Goal: Information Seeking & Learning: Learn about a topic

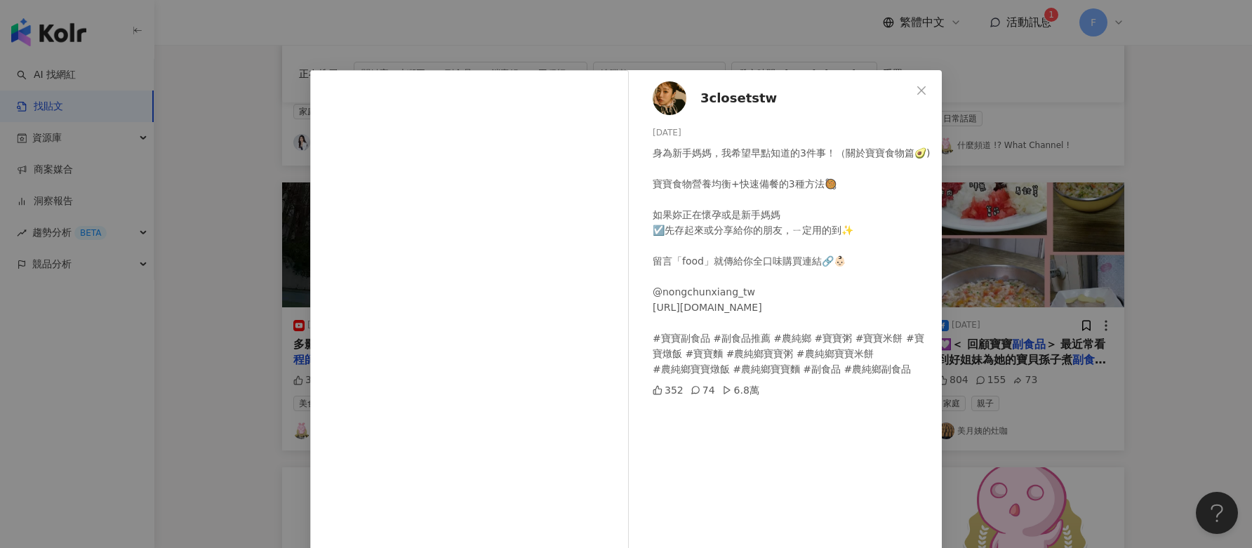
click at [916, 95] on icon "close" at bounding box center [921, 90] width 11 height 11
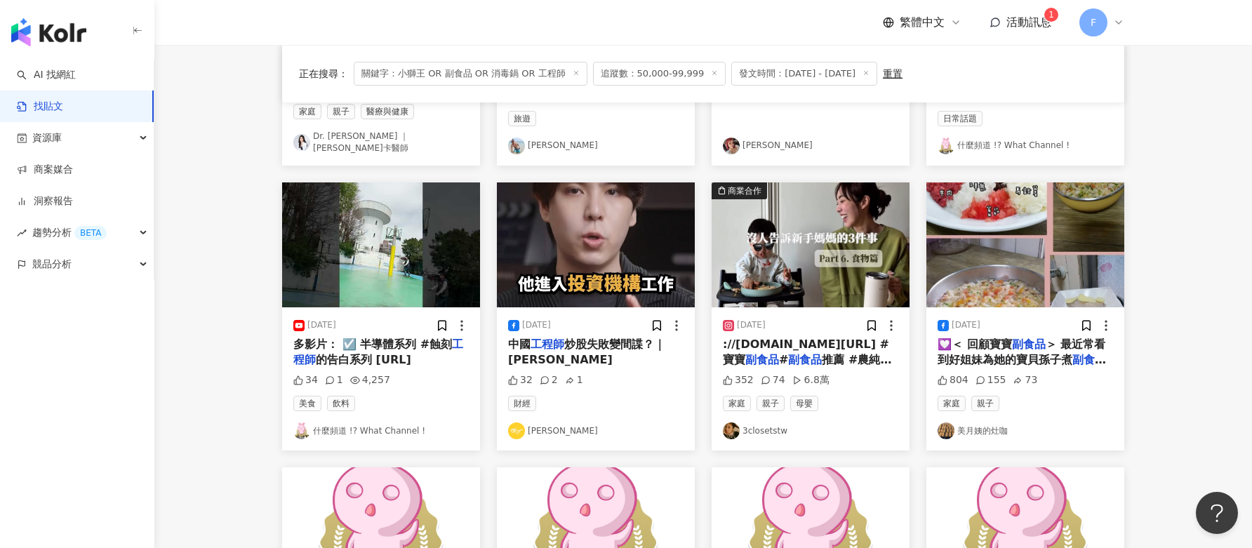
scroll to position [632, 0]
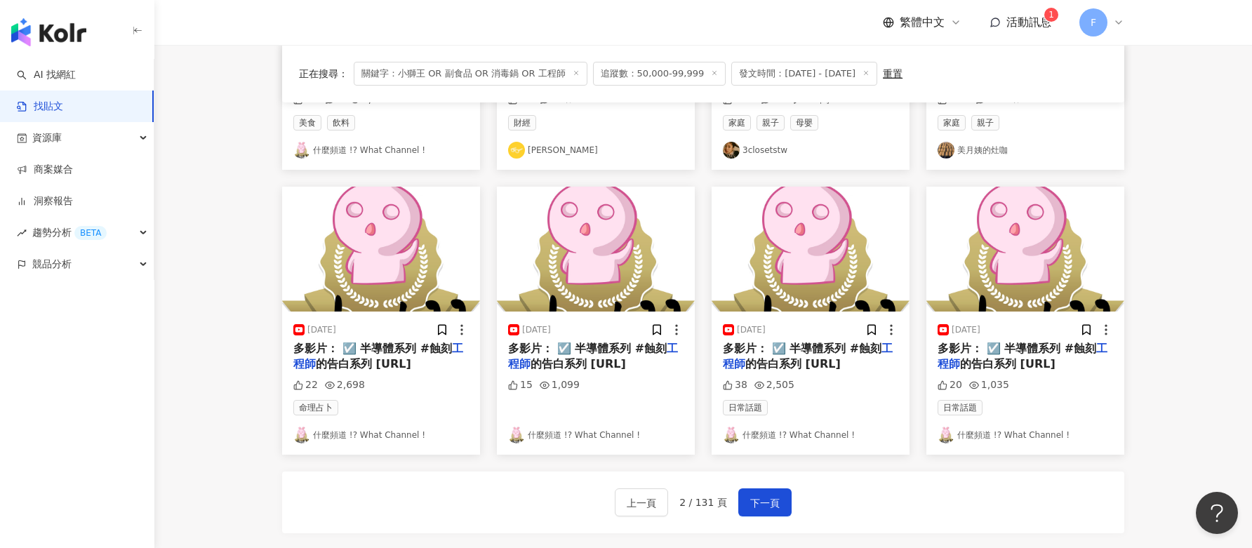
click at [762, 495] on span "下一頁" at bounding box center [764, 503] width 29 height 17
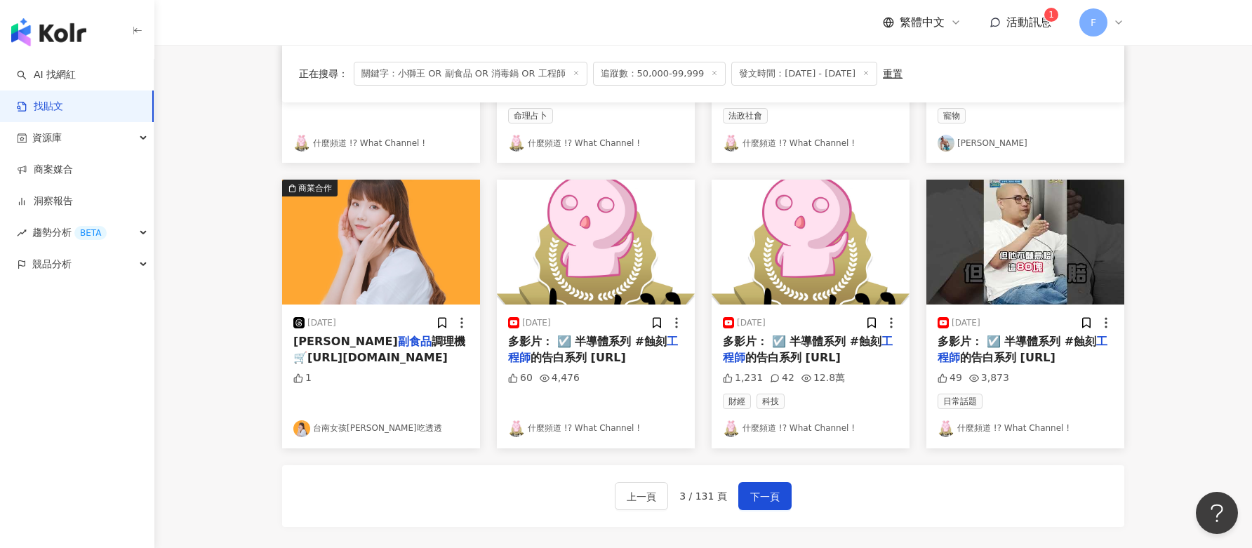
click at [370, 430] on link "台南女孩[PERSON_NAME]吃透透" at bounding box center [381, 428] width 176 height 17
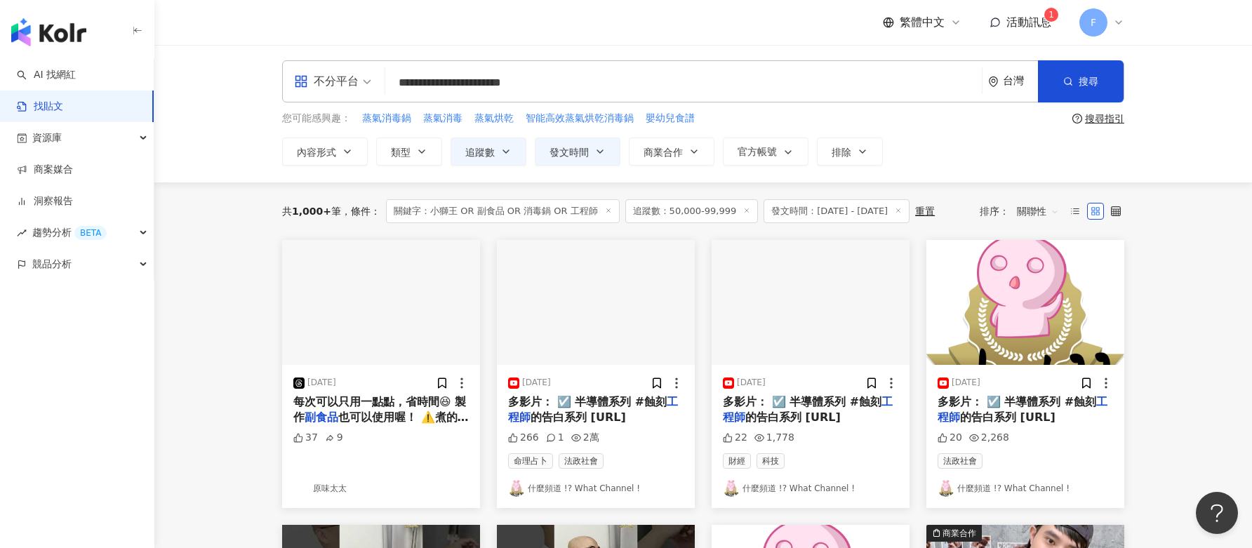
scroll to position [0, 0]
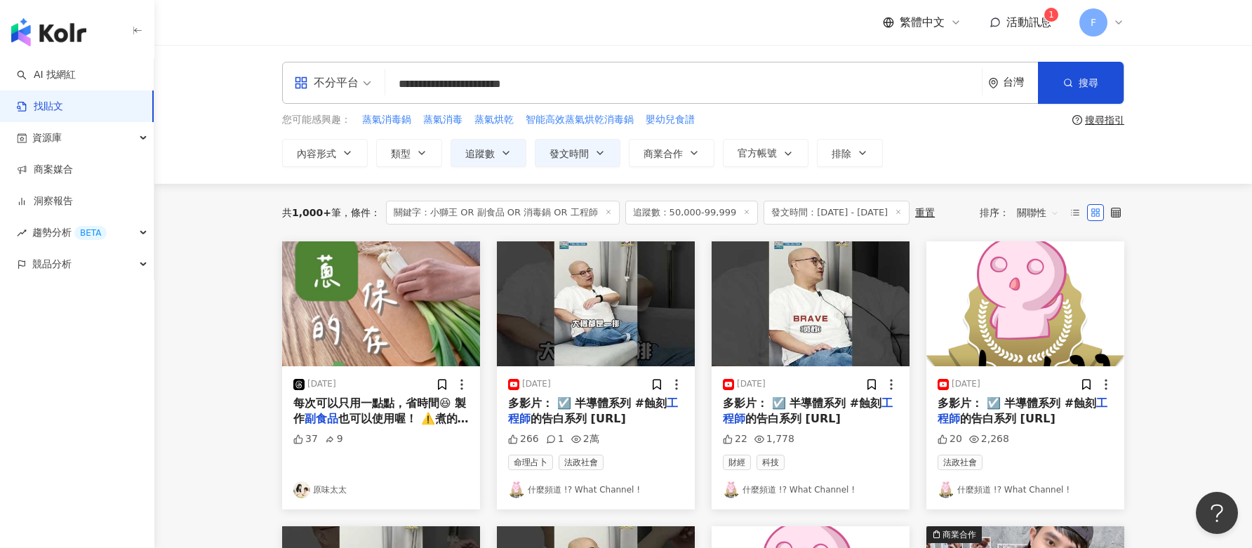
drag, startPoint x: 401, startPoint y: 89, endPoint x: 700, endPoint y: 93, distance: 299.1
click at [700, 93] on input "**********" at bounding box center [683, 84] width 585 height 30
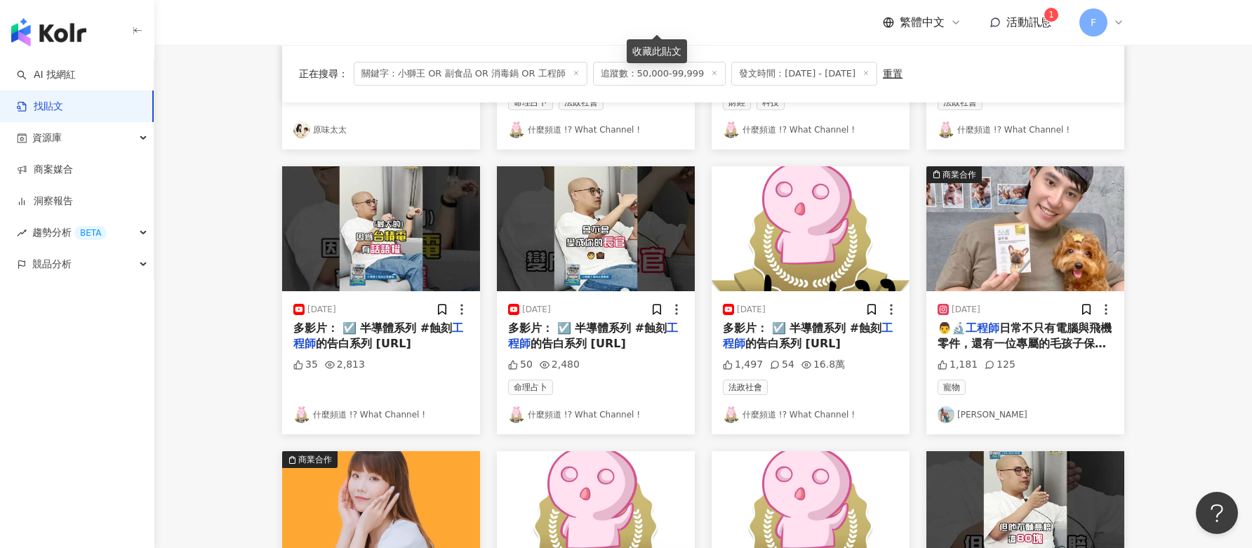
scroll to position [351, 0]
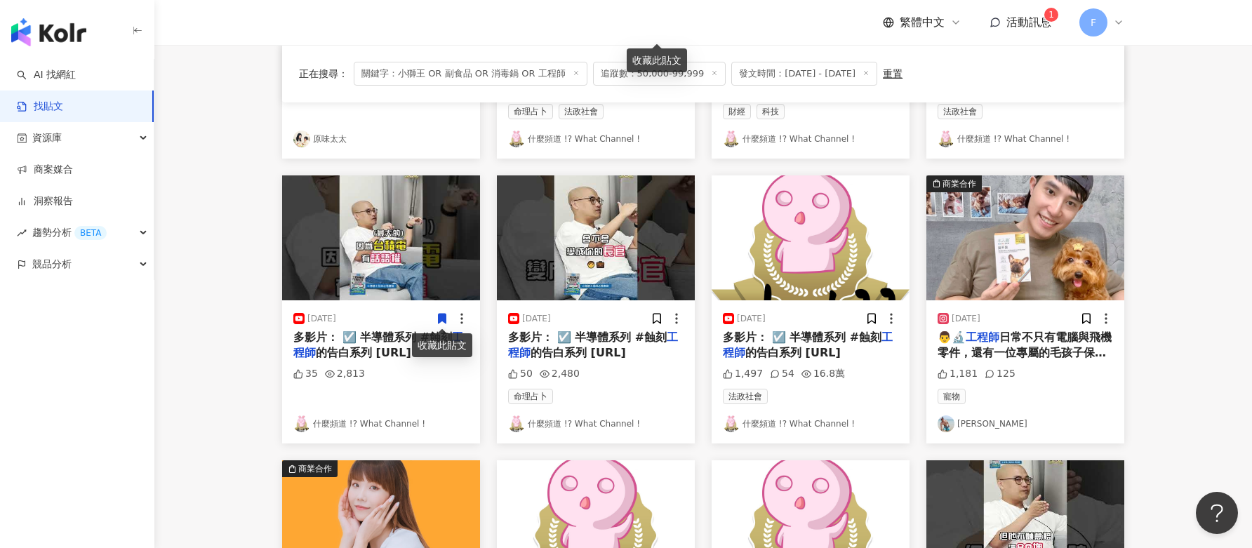
click at [45, 72] on link "AI 找網紅" at bounding box center [46, 75] width 59 height 14
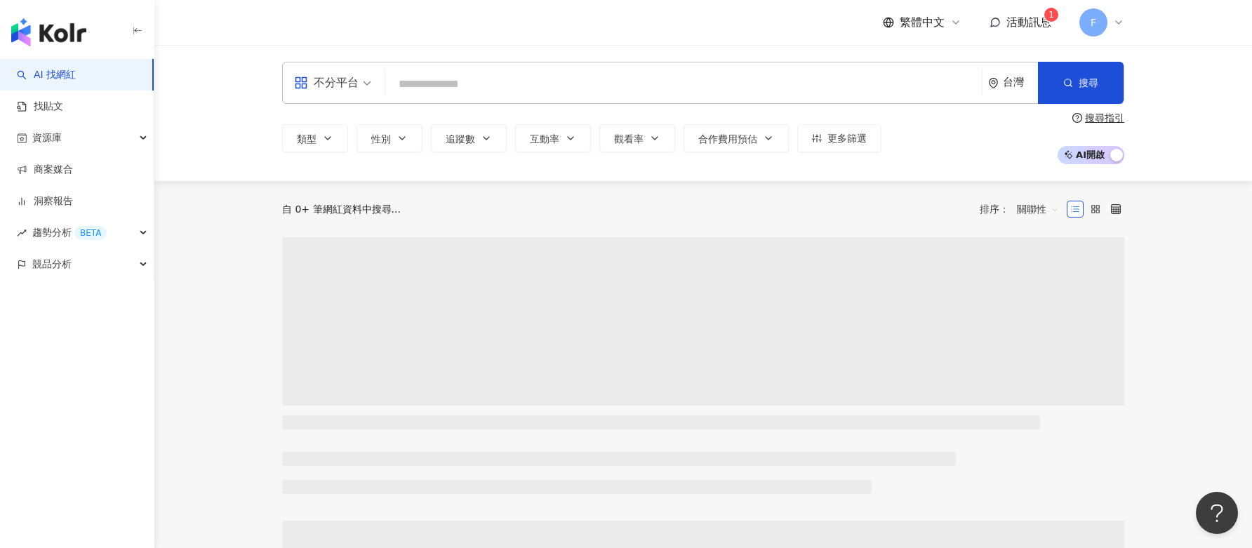
click at [63, 111] on link "找貼文" at bounding box center [40, 107] width 46 height 14
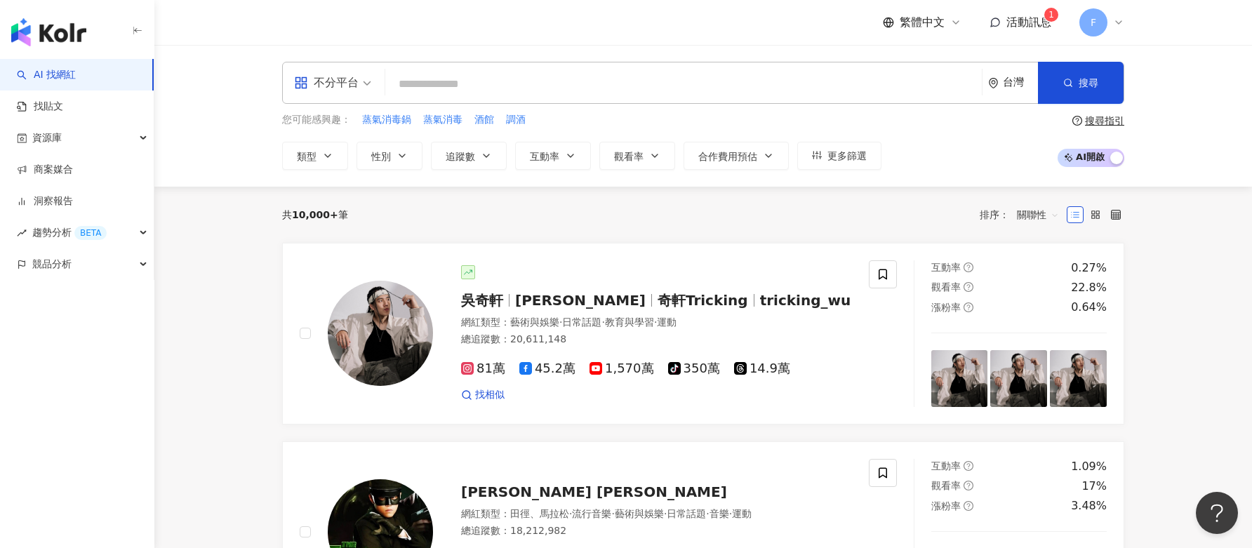
click at [76, 73] on link "AI 找網紅" at bounding box center [46, 75] width 59 height 14
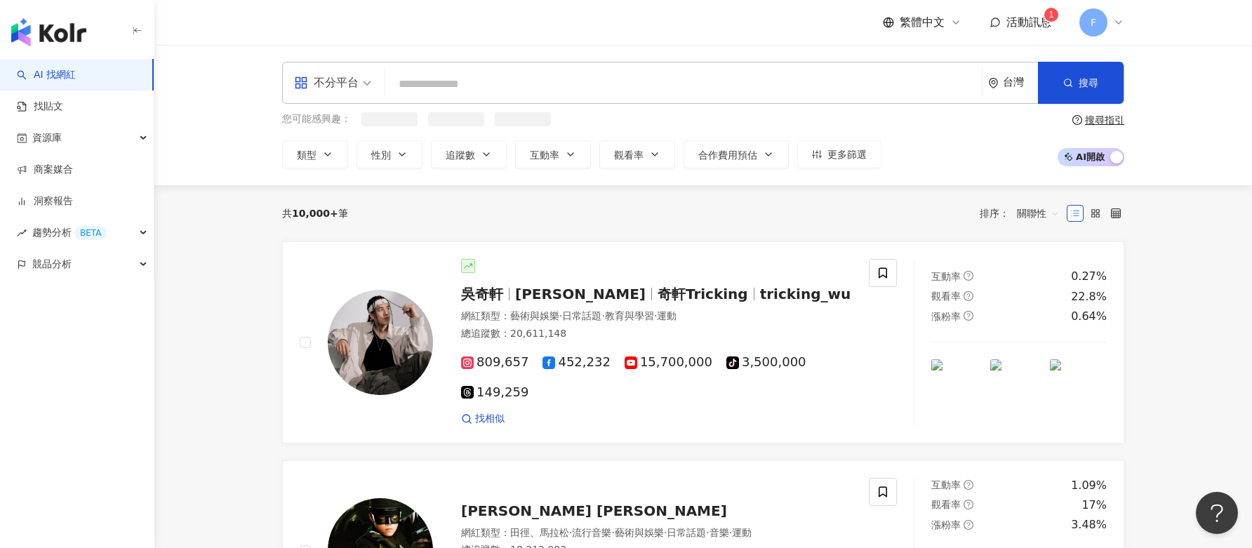
click at [58, 76] on link "AI 找網紅" at bounding box center [46, 75] width 59 height 14
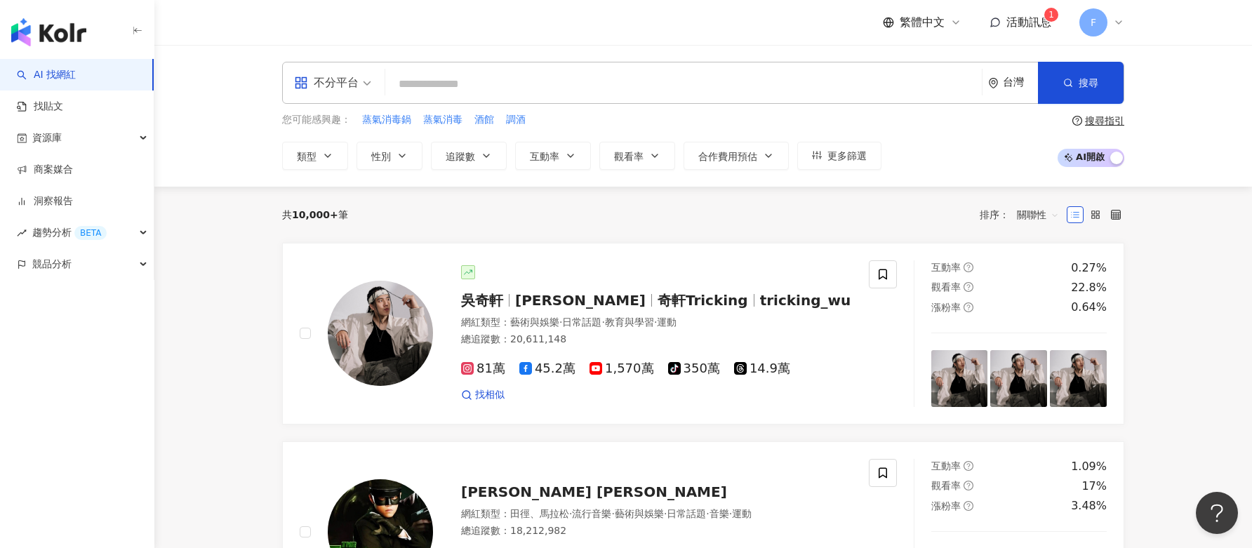
click at [423, 92] on input "search" at bounding box center [683, 84] width 585 height 27
click at [489, 159] on icon "button" at bounding box center [486, 155] width 11 height 11
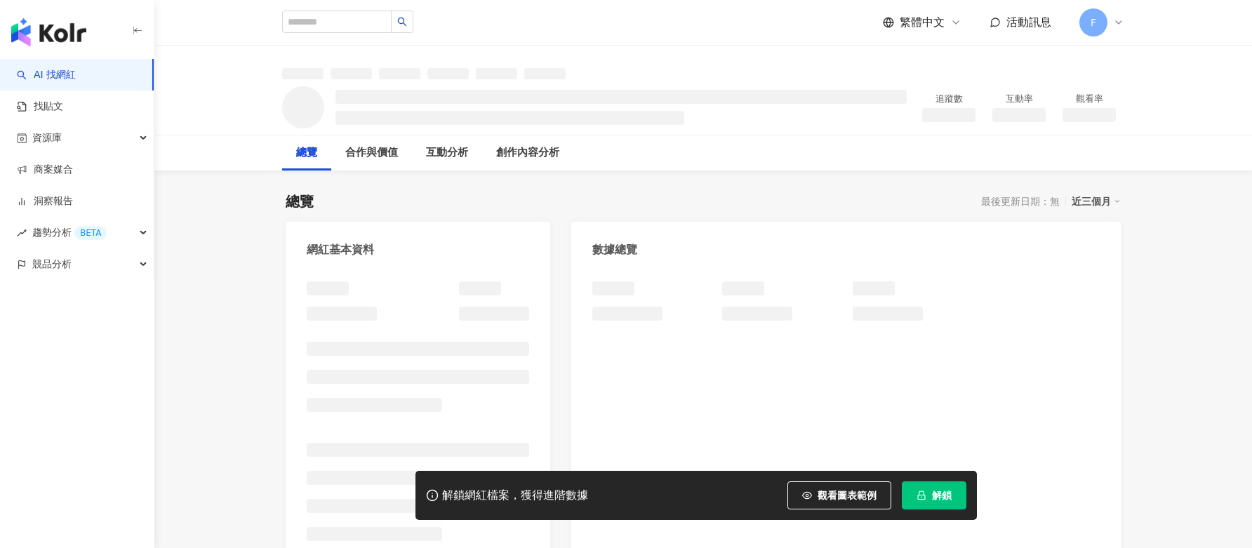
scroll to position [70, 0]
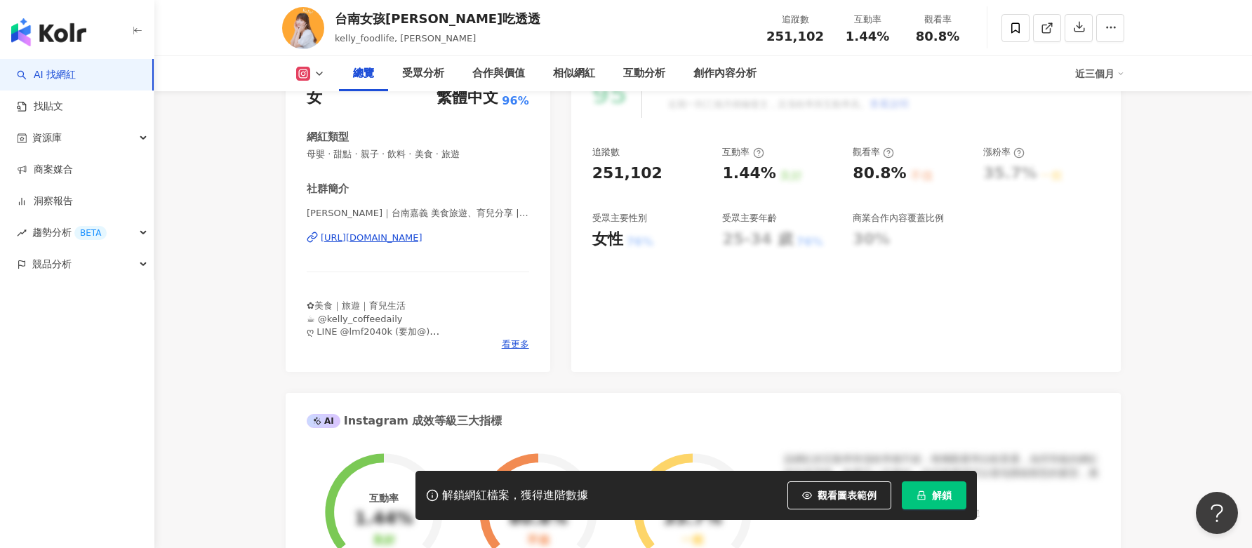
click at [423, 238] on div "[URL][DOMAIN_NAME]" at bounding box center [372, 238] width 102 height 13
